Goal: Find specific page/section: Find specific page/section

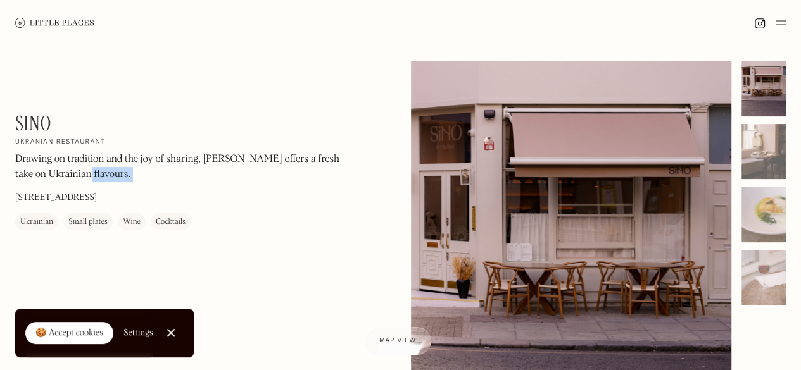
drag, startPoint x: 94, startPoint y: 175, endPoint x: 13, endPoint y: 155, distance: 84.1
click at [13, 155] on div "Sino On Our Radar Ukranian restaurant Drawing on tradition and the joy of shari…" at bounding box center [400, 277] width 801 height 463
click at [15, 163] on div "Sino On Our Radar Ukranian restaurant Drawing on tradition and the joy of shari…" at bounding box center [400, 277] width 801 height 463
click at [85, 173] on p "Drawing on tradition and the joy of sharing, [PERSON_NAME] offers a fresh take …" at bounding box center [186, 167] width 342 height 30
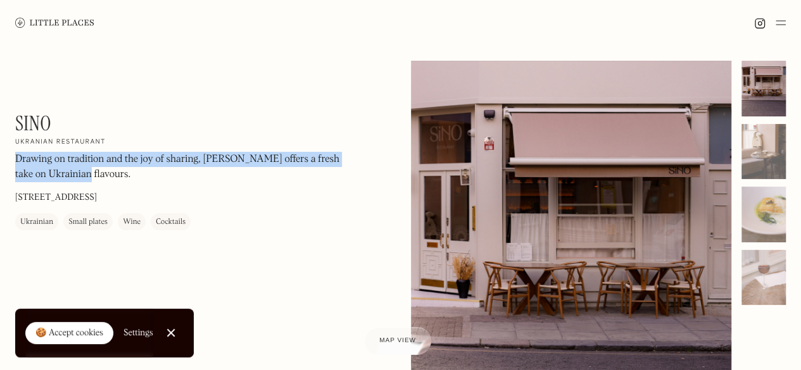
drag, startPoint x: 96, startPoint y: 175, endPoint x: 17, endPoint y: 161, distance: 79.7
click at [17, 161] on p "Drawing on tradition and the joy of sharing, [PERSON_NAME] offers a fresh take …" at bounding box center [186, 167] width 342 height 30
copy p "Drawing on tradition and the joy of sharing, [PERSON_NAME] offers a fresh take …"
